Goal: Book appointment/travel/reservation

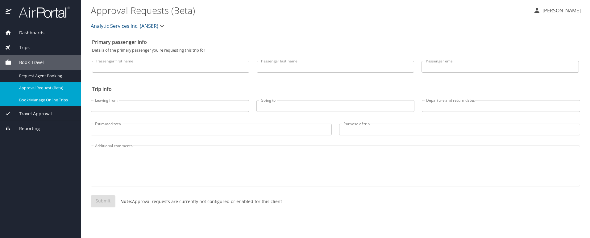
click at [45, 98] on span "Book/Manage Online Trips" at bounding box center [46, 100] width 54 height 6
click at [32, 63] on span "Book Travel" at bounding box center [27, 62] width 32 height 7
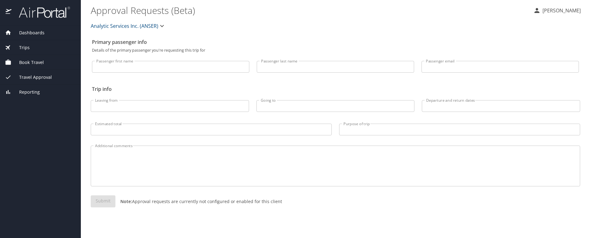
click at [35, 65] on span "Book Travel" at bounding box center [27, 62] width 32 height 7
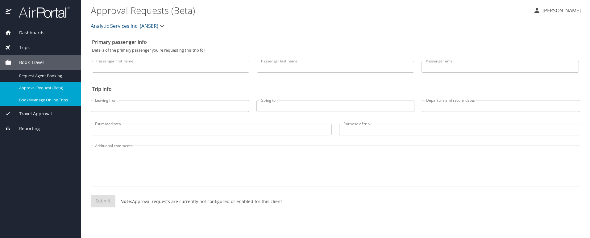
click at [50, 101] on span "Book/Manage Online Trips" at bounding box center [46, 100] width 54 height 6
